Goal: Task Accomplishment & Management: Complete application form

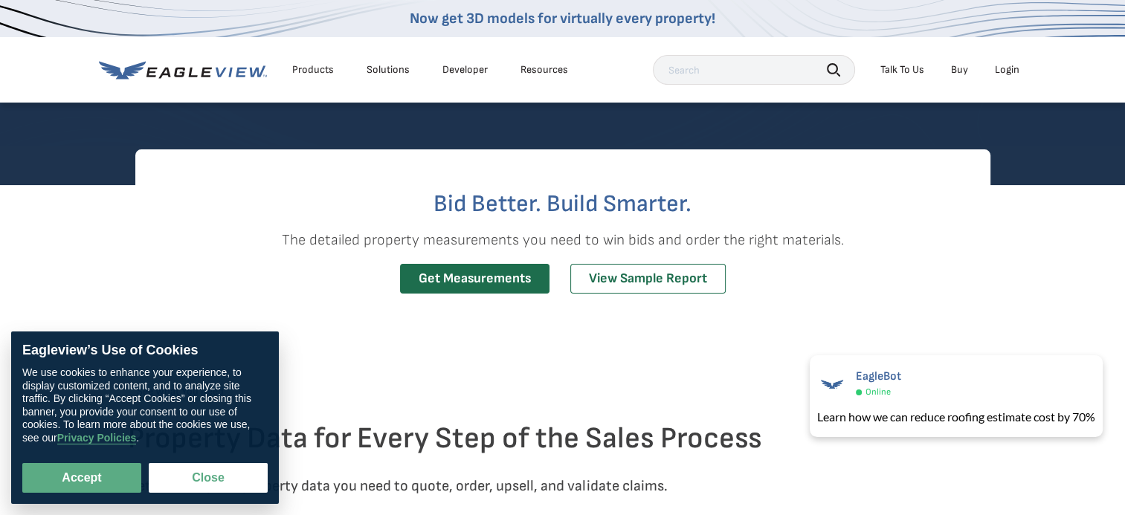
scroll to position [327, 0]
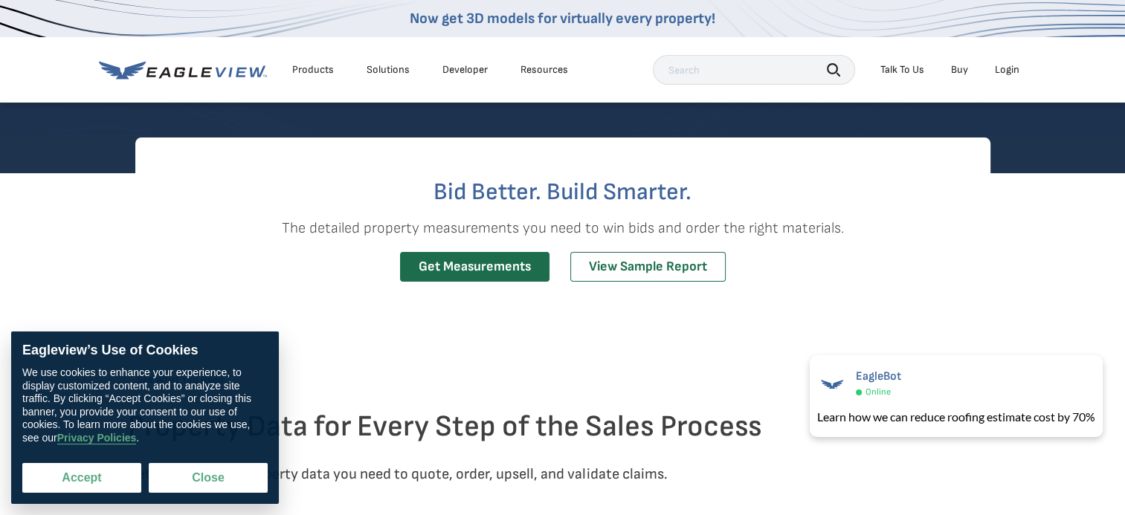
click at [99, 474] on button "Accept" at bounding box center [81, 478] width 119 height 30
checkbox input "true"
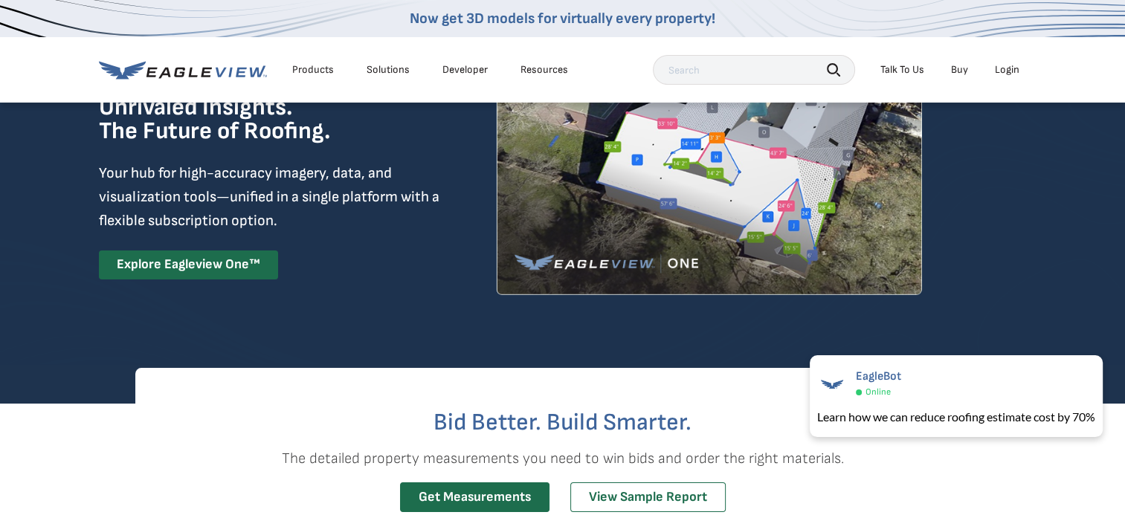
scroll to position [0, 0]
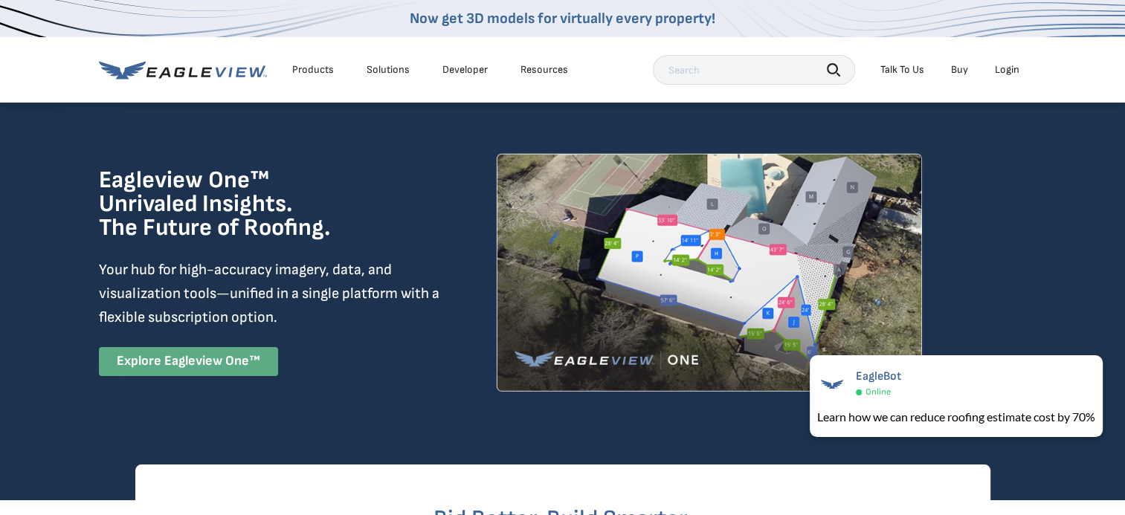
click at [208, 355] on link "Explore Eagleview One™" at bounding box center [188, 361] width 179 height 29
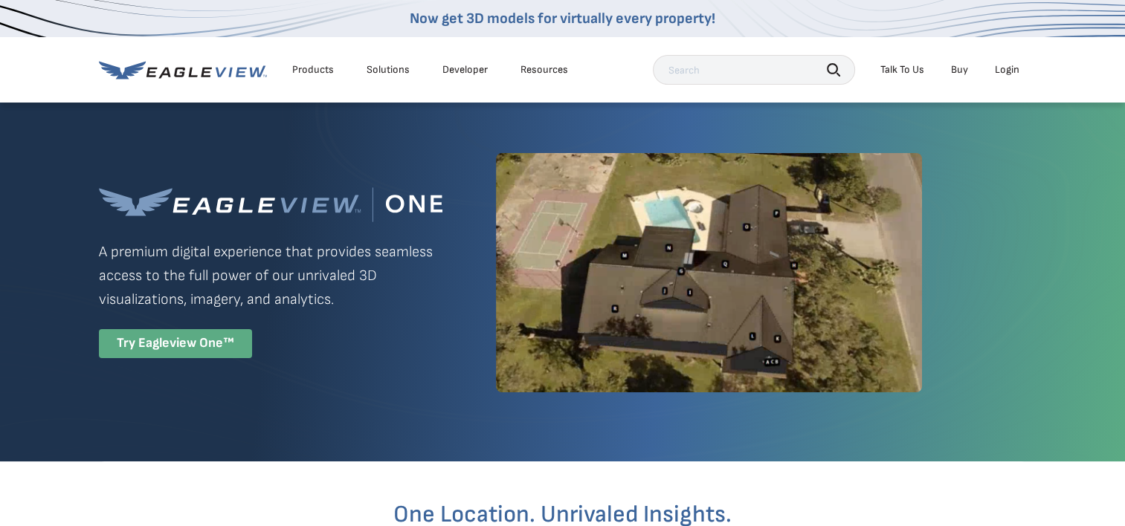
click at [217, 339] on div "Try Eagleview One™" at bounding box center [175, 343] width 153 height 29
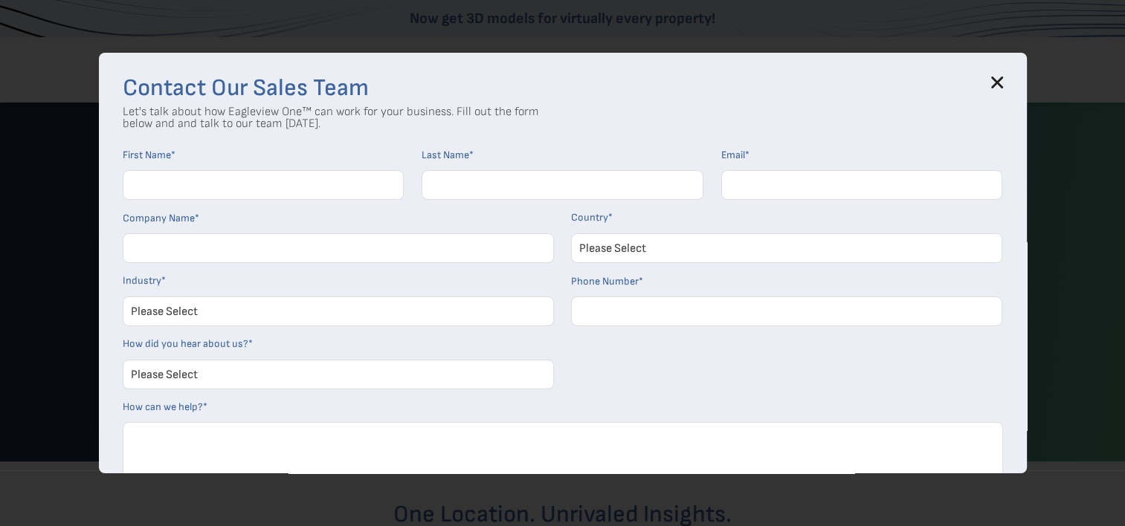
click at [282, 175] on input "First Name *" at bounding box center [264, 185] width 282 height 30
type input "[PERSON_NAME]"
type input "[EMAIL_ADDRESS][DOMAIN_NAME]"
type input "XXXXXX-6520"
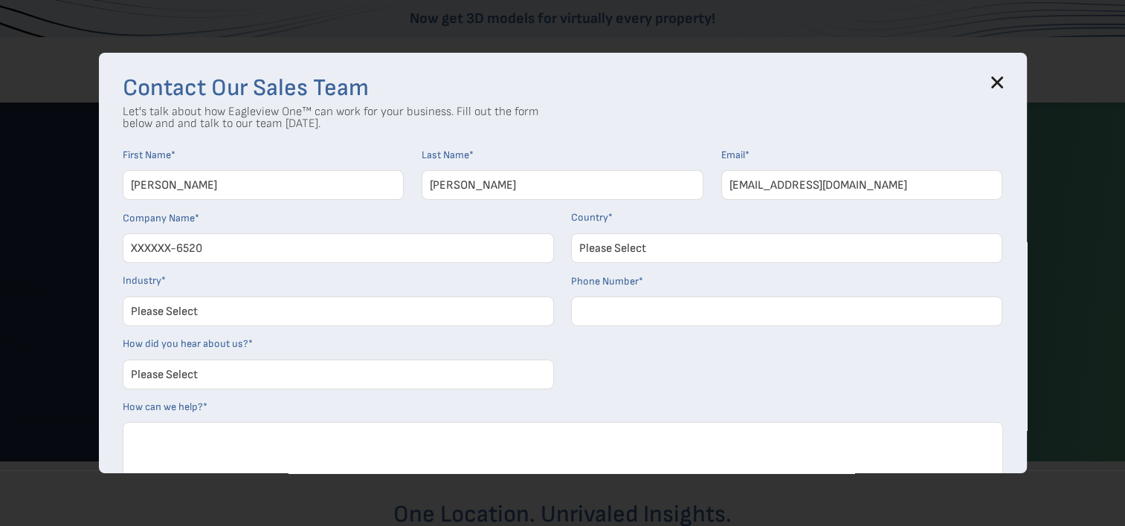
select select "[GEOGRAPHIC_DATA]"
type input "17406291496"
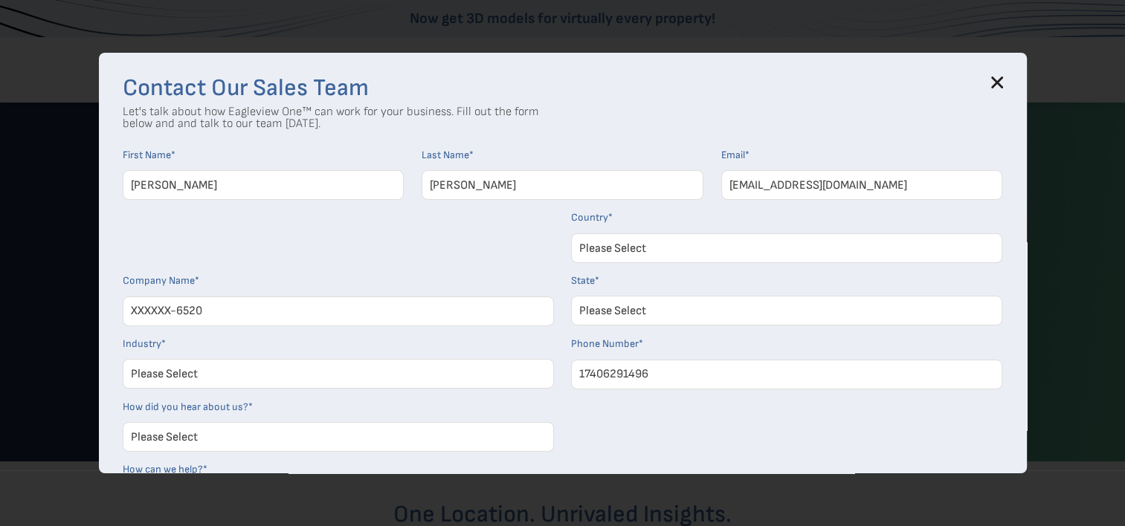
select select "[US_STATE]"
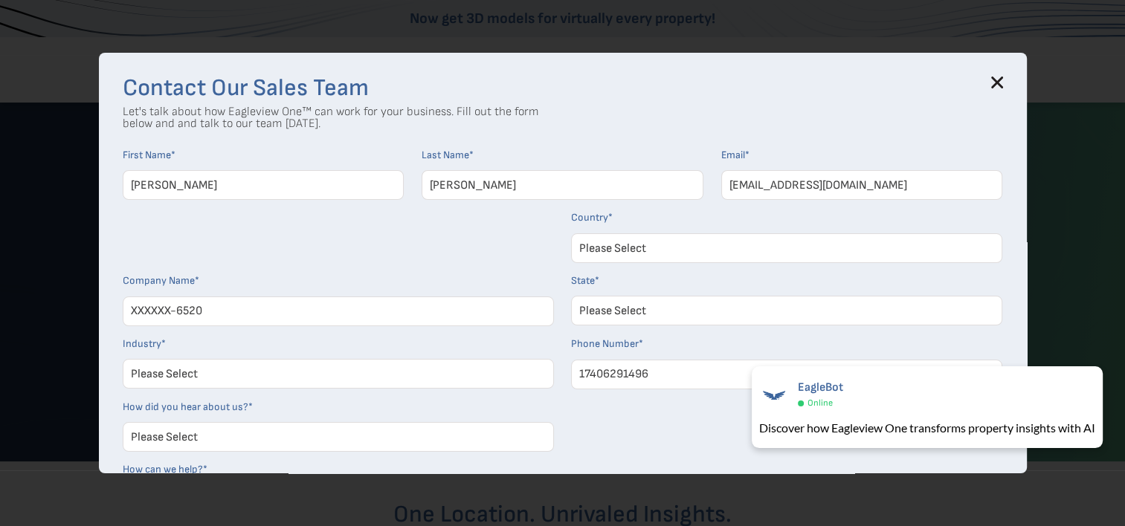
click at [308, 310] on input "XXXXXX-6520" at bounding box center [338, 312] width 431 height 30
drag, startPoint x: 309, startPoint y: 309, endPoint x: 104, endPoint y: 304, distance: 205.2
click at [104, 304] on div "Contact Our Sales Team Let's talk about how Eagleview One™ can work for your bu…" at bounding box center [563, 263] width 928 height 421
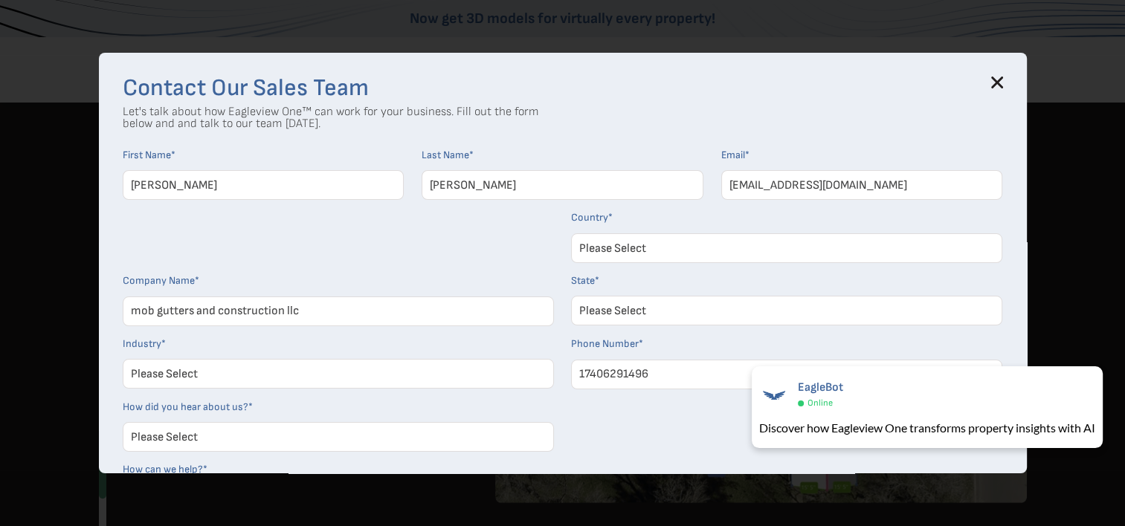
scroll to position [917, 0]
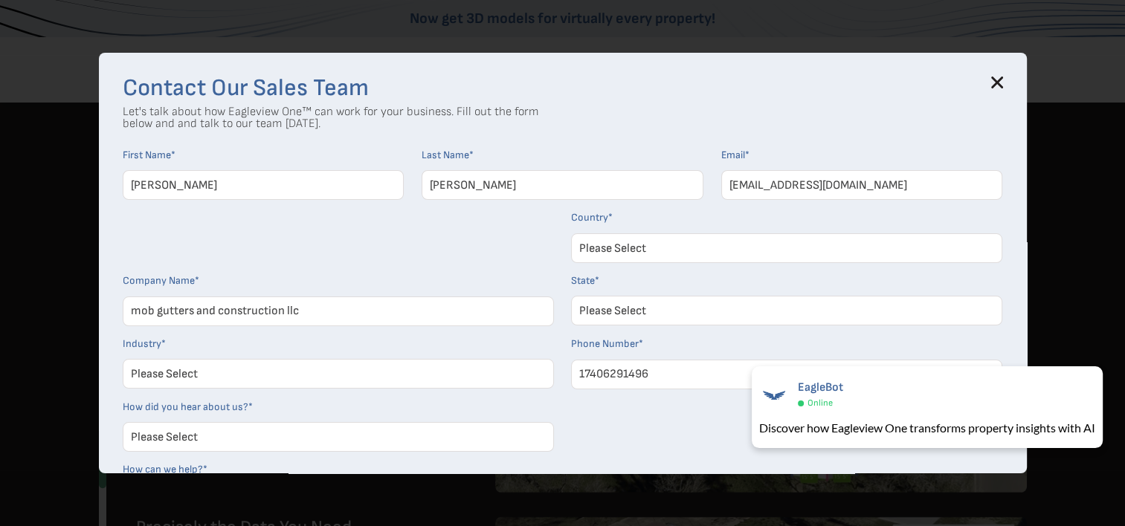
type input "mob gutters and construction llc"
click at [1023, 77] on div "Contact Our Sales Team Let's talk about how Eagleview One™ can work for your bu…" at bounding box center [563, 263] width 928 height 421
click at [1021, 77] on div "Contact Our Sales Team Let's talk about how Eagleview One™ can work for your bu…" at bounding box center [563, 263] width 928 height 421
click at [1000, 84] on icon at bounding box center [997, 82] width 10 height 10
